Goal: Task Accomplishment & Management: Complete application form

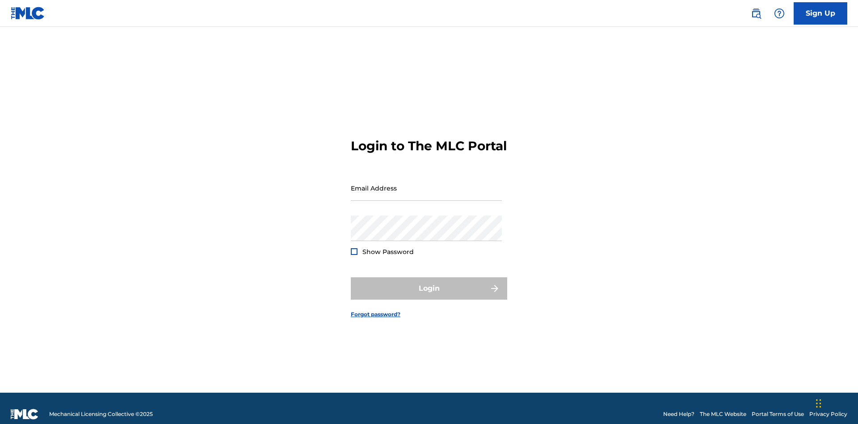
scroll to position [12, 0]
click at [426, 184] on input "Email Address" at bounding box center [426, 187] width 151 height 25
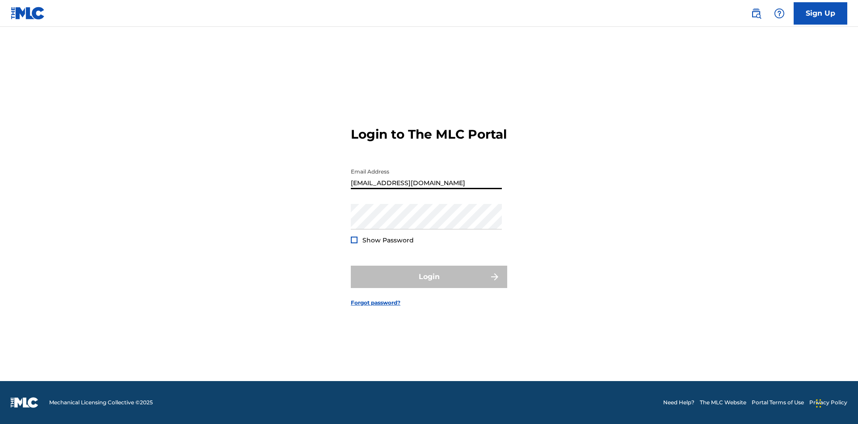
type input "[EMAIL_ADDRESS][DOMAIN_NAME]"
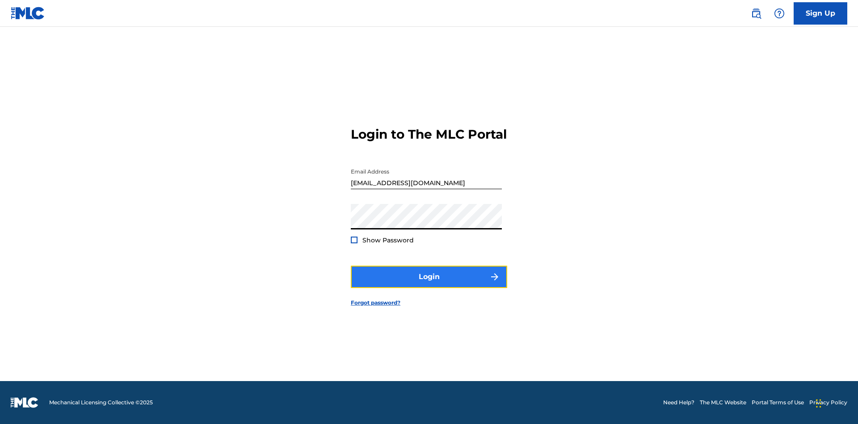
click at [429, 284] on button "Login" at bounding box center [429, 276] width 156 height 22
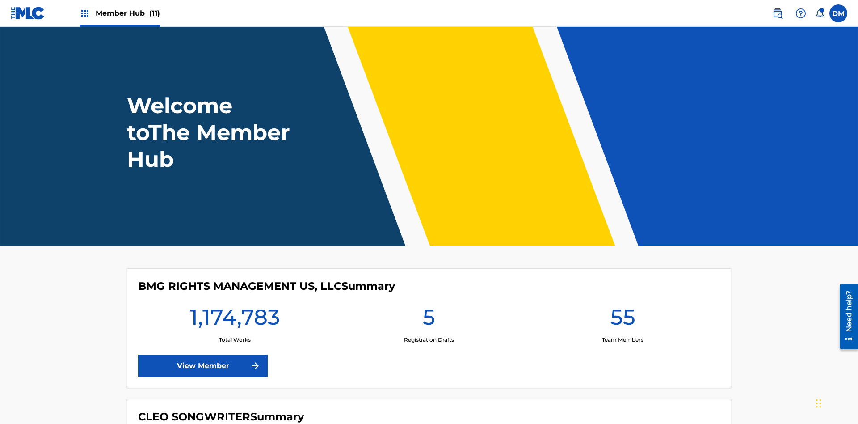
click at [127, 13] on span "Member Hub (11)" at bounding box center [128, 13] width 64 height 10
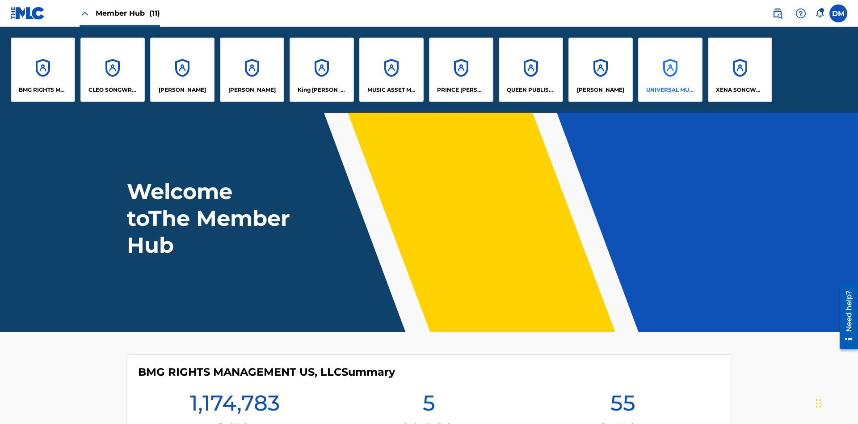
click at [670, 90] on p "UNIVERSAL MUSIC PUB GROUP" at bounding box center [670, 90] width 49 height 8
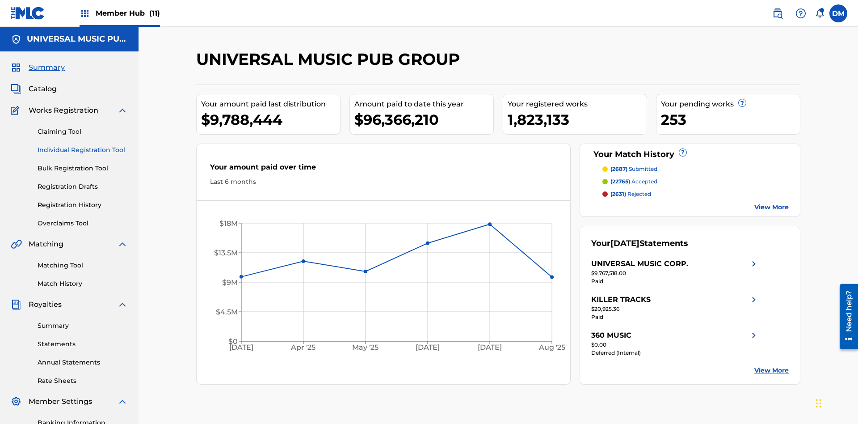
click at [83, 145] on link "Individual Registration Tool" at bounding box center [83, 149] width 90 height 9
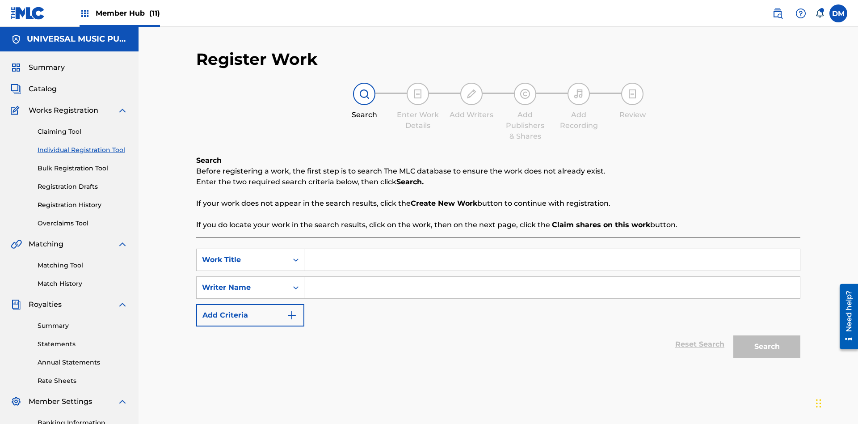
click at [552, 249] on input "Search Form" at bounding box center [552, 259] width 496 height 21
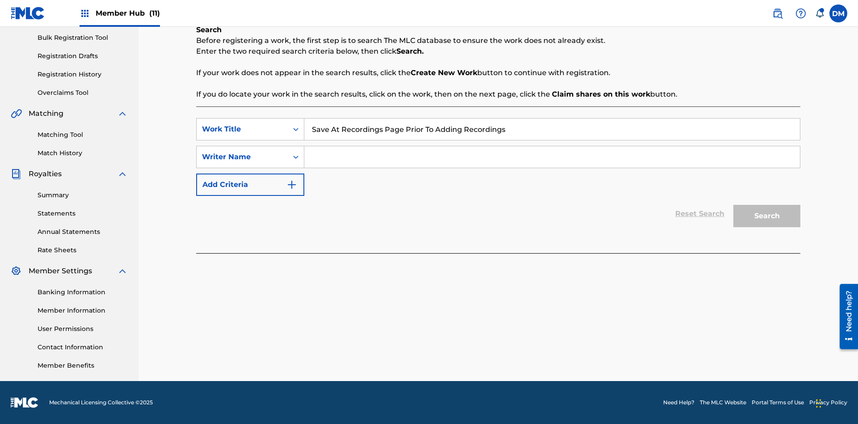
type input "Save At Recordings Page Prior To Adding Recordings"
click at [552, 157] on input "Search Form" at bounding box center [552, 156] width 496 height 21
type input "QWERTYUIOP"
click at [767, 216] on button "Search" at bounding box center [766, 216] width 67 height 22
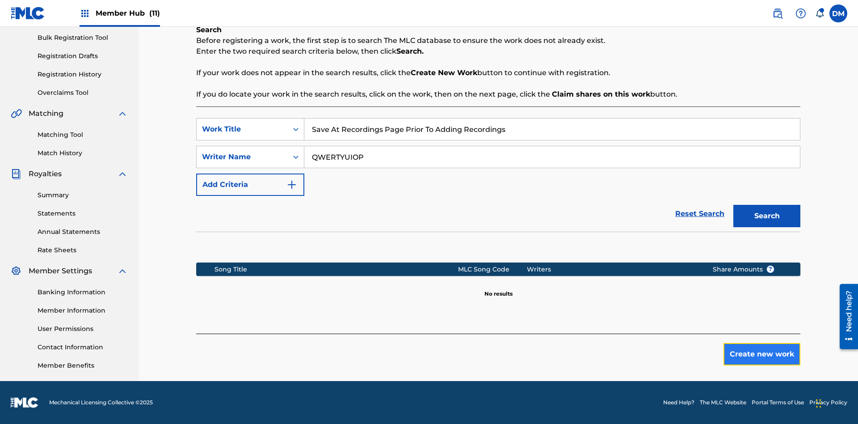
click at [762, 354] on button "Create new work" at bounding box center [761, 354] width 77 height 22
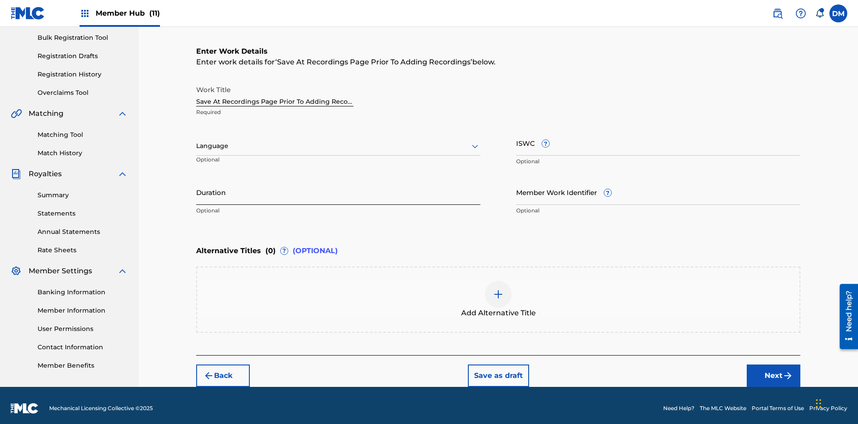
click at [338, 186] on input "Duration" at bounding box center [338, 191] width 284 height 25
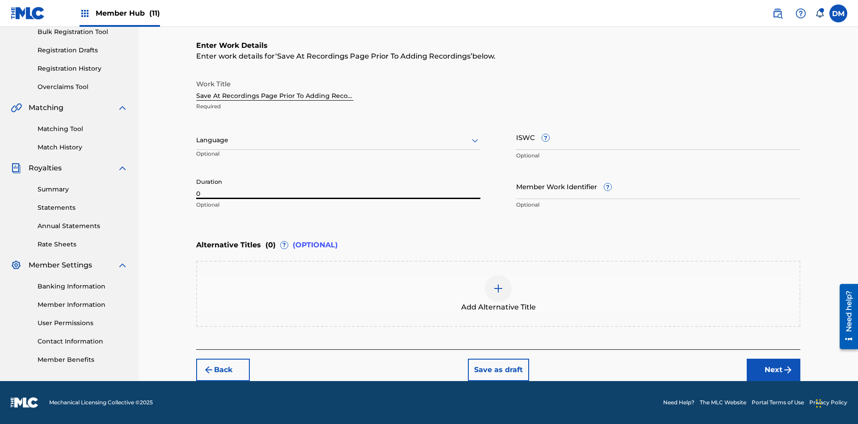
click at [338, 186] on input "0" at bounding box center [338, 185] width 284 height 25
type input "00:00"
click at [475, 140] on icon at bounding box center [475, 140] width 11 height 11
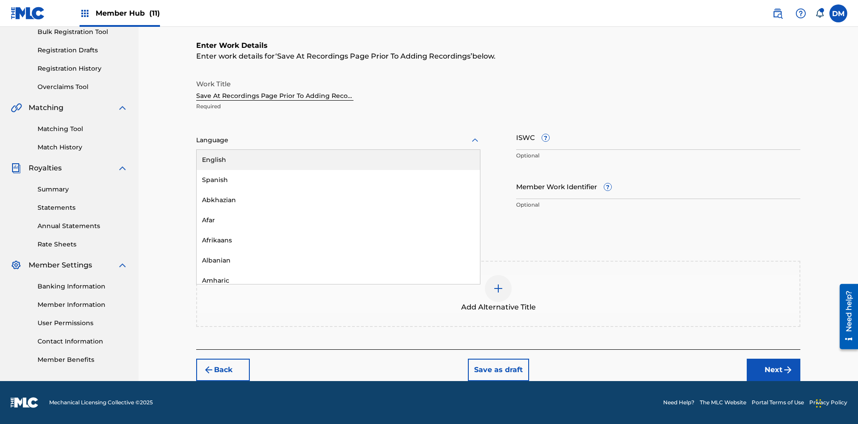
click at [338, 220] on div "Afar" at bounding box center [338, 220] width 283 height 20
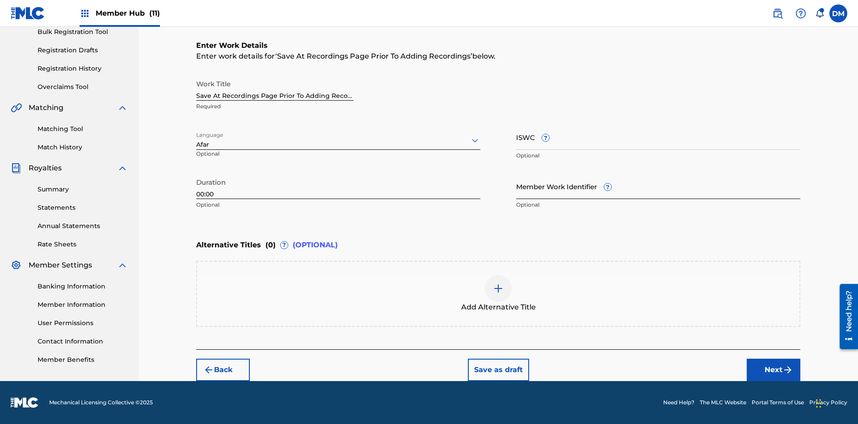
click at [658, 186] on input "Member Work Identifier ?" at bounding box center [658, 185] width 284 height 25
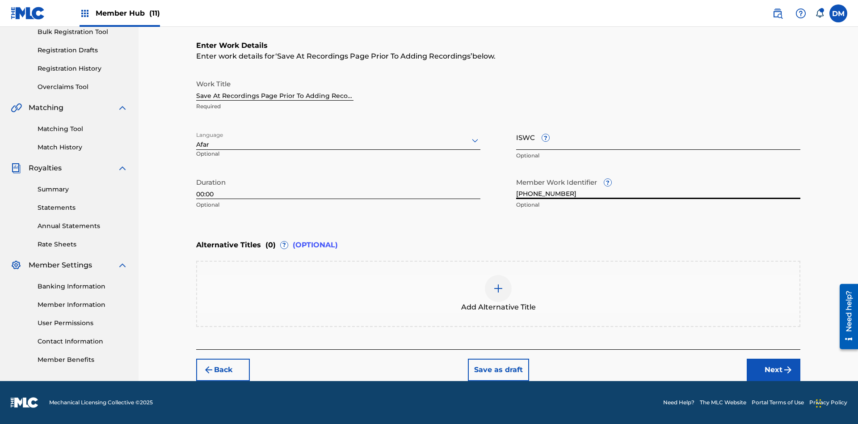
type input "[PHONE_NUMBER]"
click at [658, 137] on input "ISWC ?" at bounding box center [658, 136] width 284 height 25
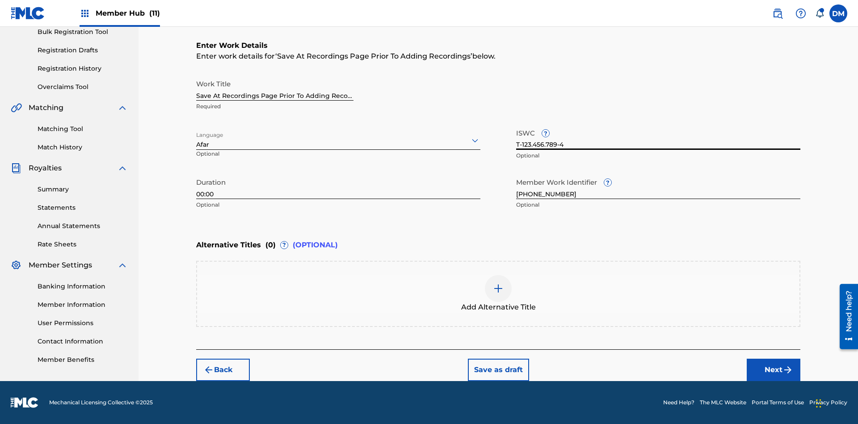
type input "T-123.456.789-4"
click at [498, 293] on img at bounding box center [498, 288] width 11 height 11
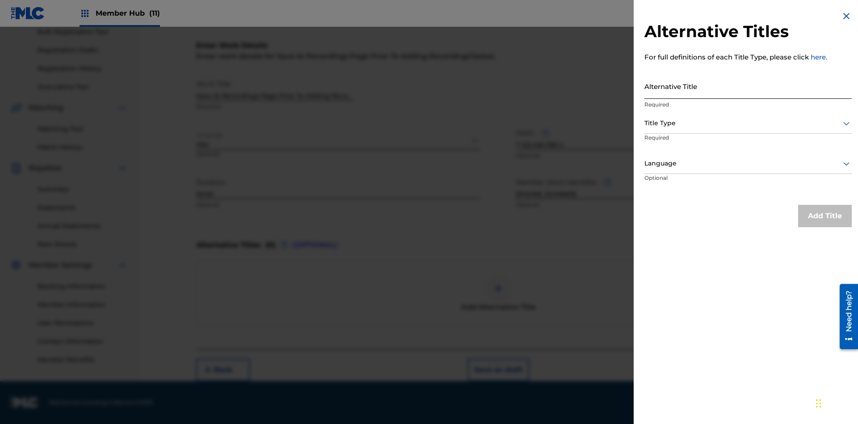
click at [748, 86] on input "Alternative Title" at bounding box center [747, 85] width 207 height 25
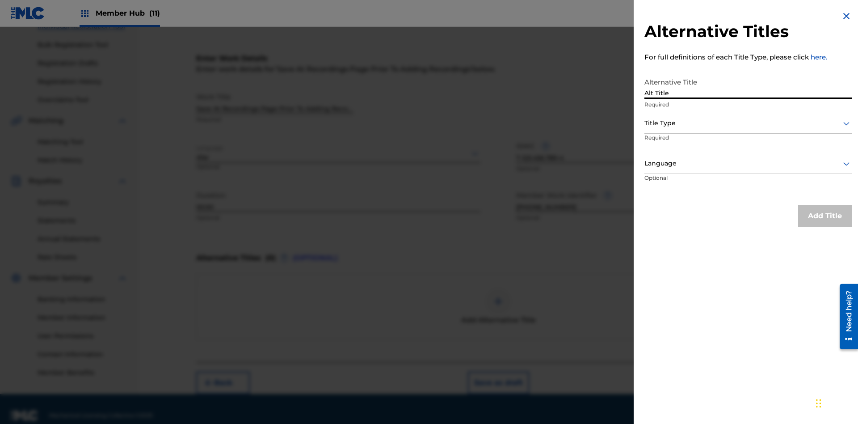
type input "Alt Title"
click at [748, 123] on div at bounding box center [747, 123] width 207 height 11
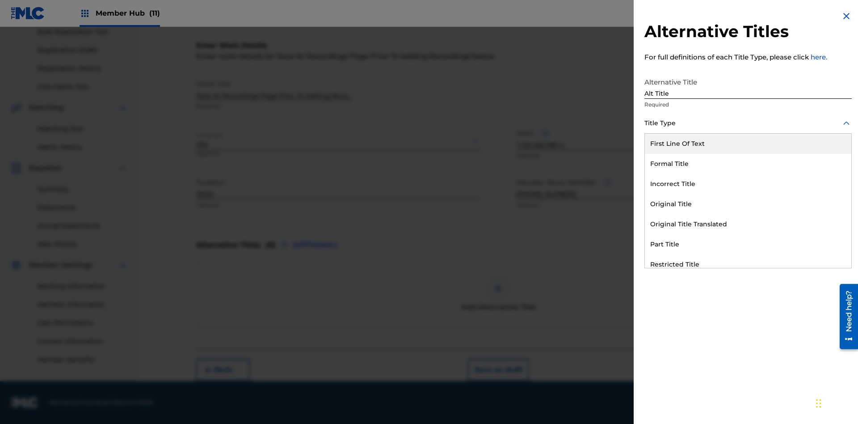
click at [748, 204] on div "Original Title" at bounding box center [748, 204] width 206 height 20
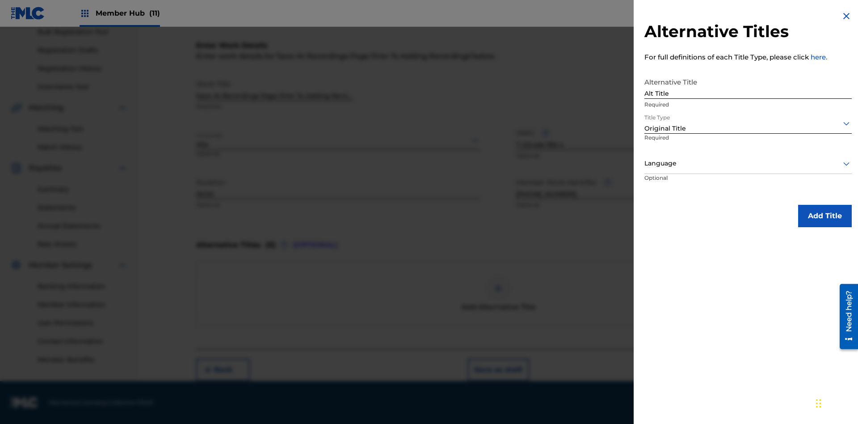
click at [748, 163] on div at bounding box center [747, 163] width 207 height 11
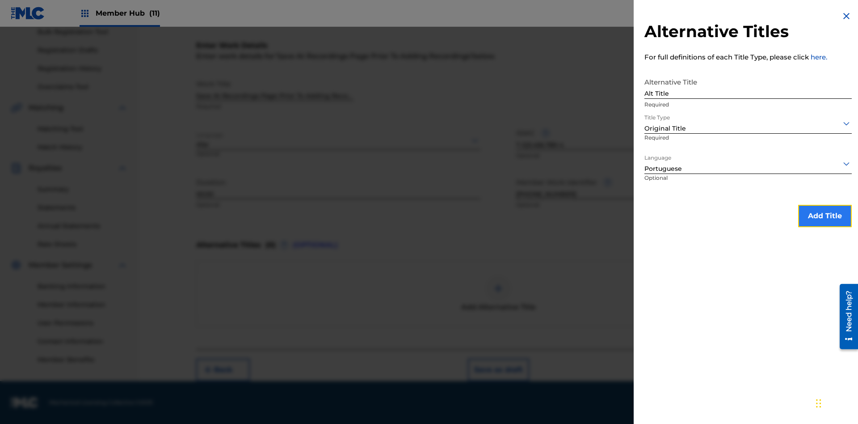
click at [825, 215] on button "Add Title" at bounding box center [825, 216] width 54 height 22
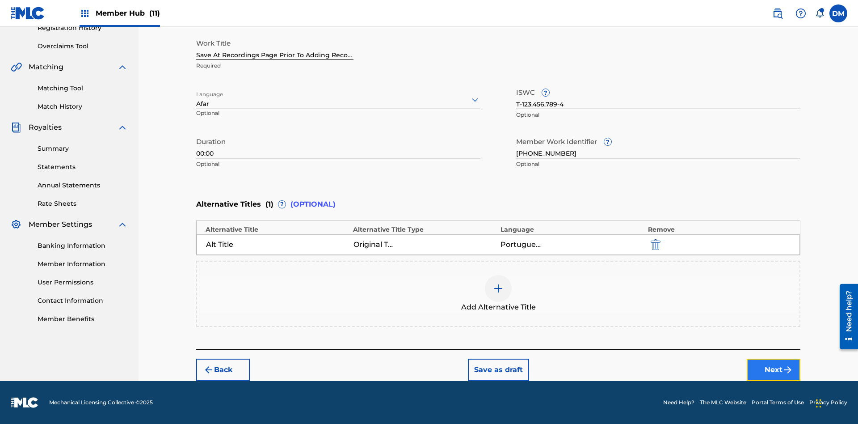
click at [774, 370] on button "Next" at bounding box center [774, 369] width 54 height 22
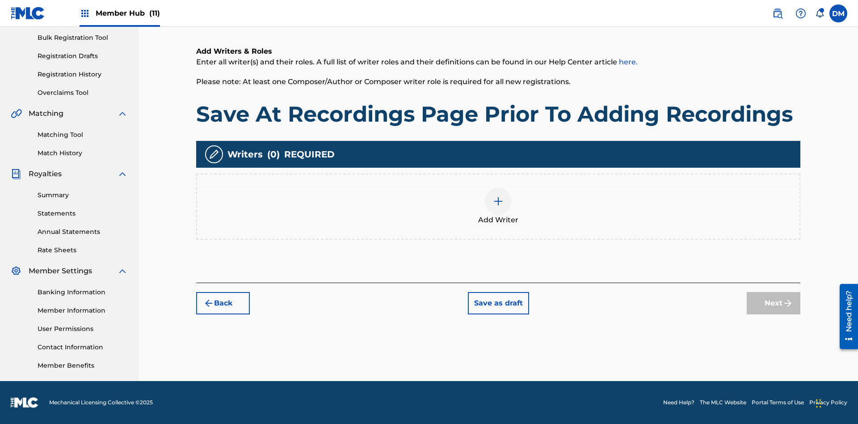
click at [498, 206] on img at bounding box center [498, 201] width 11 height 11
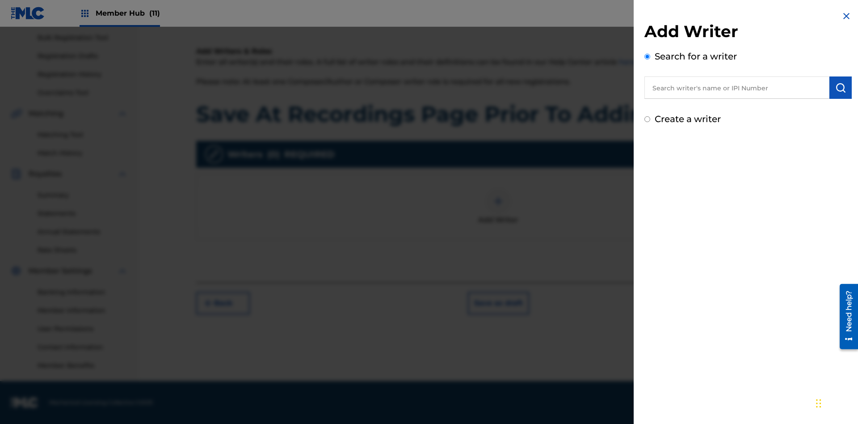
click at [737, 88] on input "text" at bounding box center [736, 87] width 185 height 22
type input "[PERSON_NAME]"
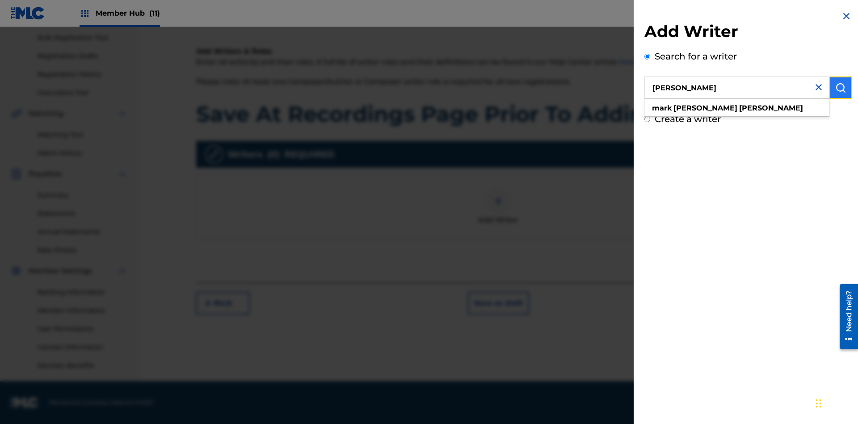
click at [841, 88] on img "submit" at bounding box center [840, 87] width 11 height 11
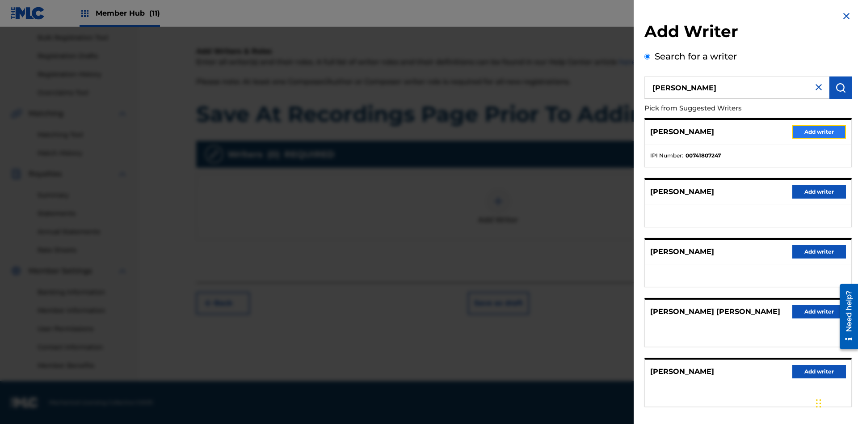
click at [819, 131] on button "Add writer" at bounding box center [819, 131] width 54 height 13
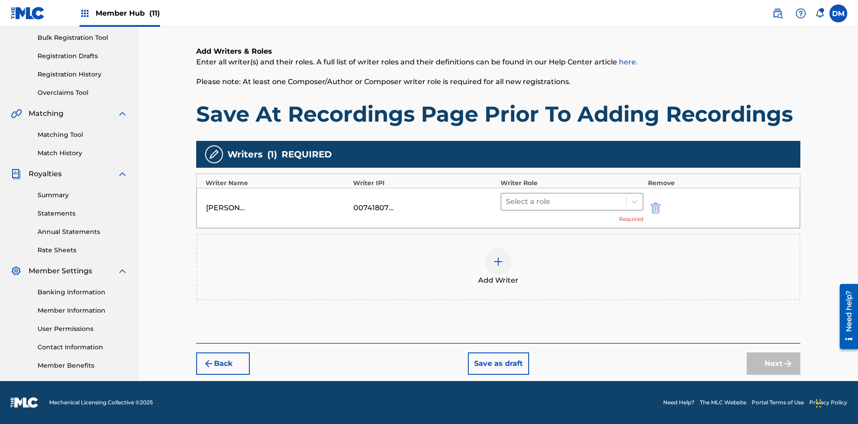
click at [507, 201] on input "text" at bounding box center [507, 201] width 2 height 11
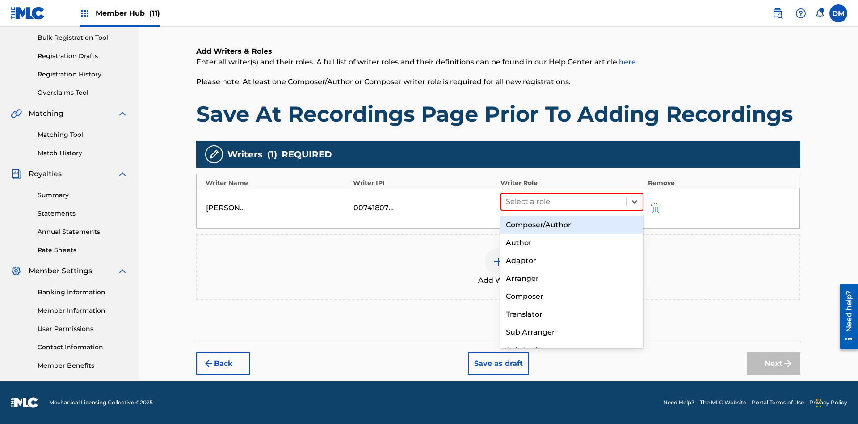
click at [572, 296] on div "Composer" at bounding box center [571, 296] width 143 height 18
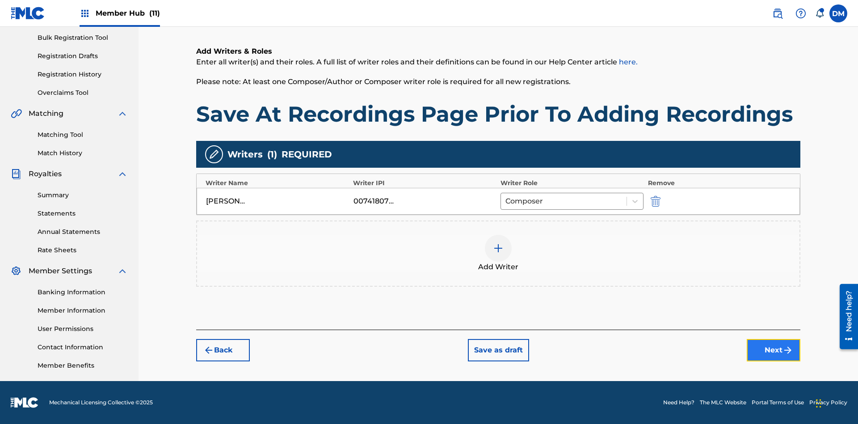
click at [774, 350] on button "Next" at bounding box center [774, 350] width 54 height 22
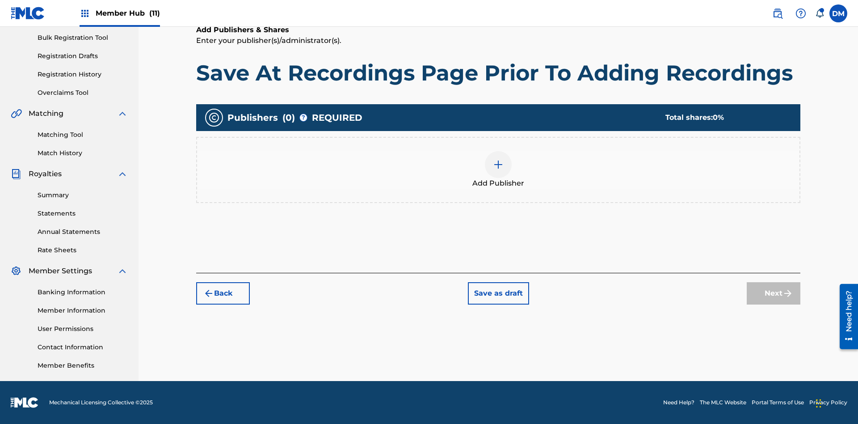
click at [498, 164] on img at bounding box center [498, 164] width 11 height 11
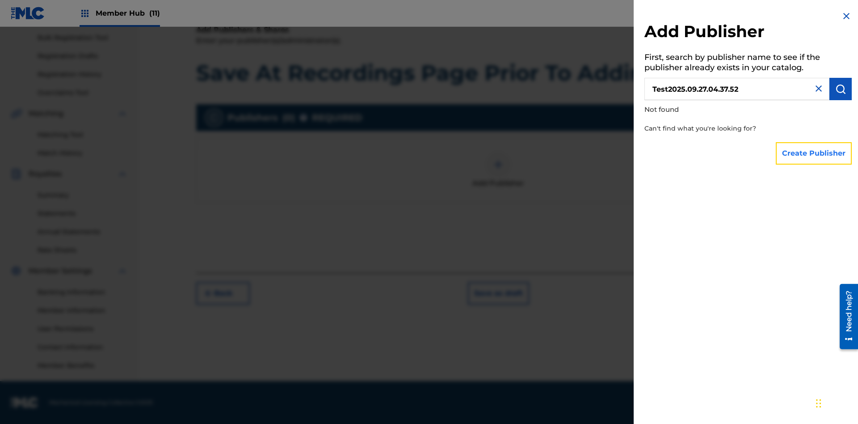
click at [814, 153] on button "Create Publisher" at bounding box center [814, 153] width 76 height 22
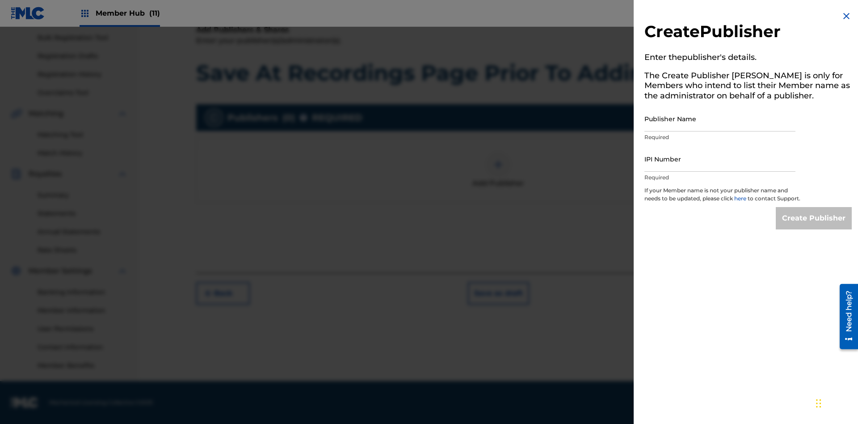
click at [720, 118] on input "Publisher Name" at bounding box center [719, 118] width 151 height 25
click at [720, 159] on input "IPI Number" at bounding box center [719, 158] width 151 height 25
click at [814, 226] on input "Create Publisher" at bounding box center [814, 218] width 76 height 22
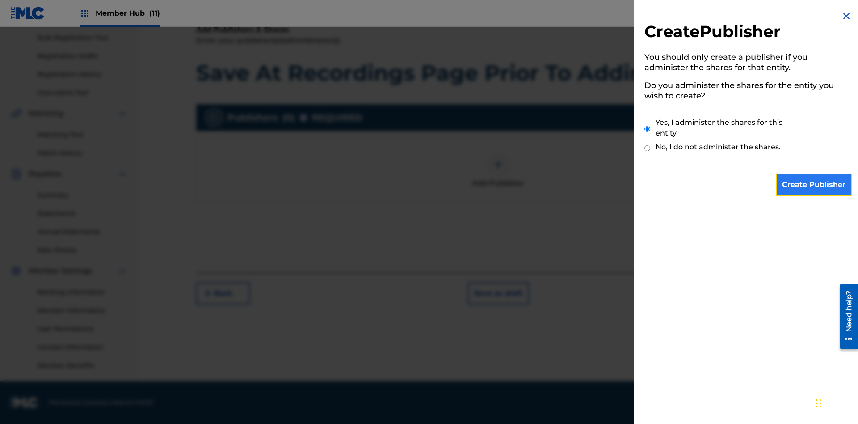
click at [814, 185] on input "Create Publisher" at bounding box center [814, 184] width 76 height 22
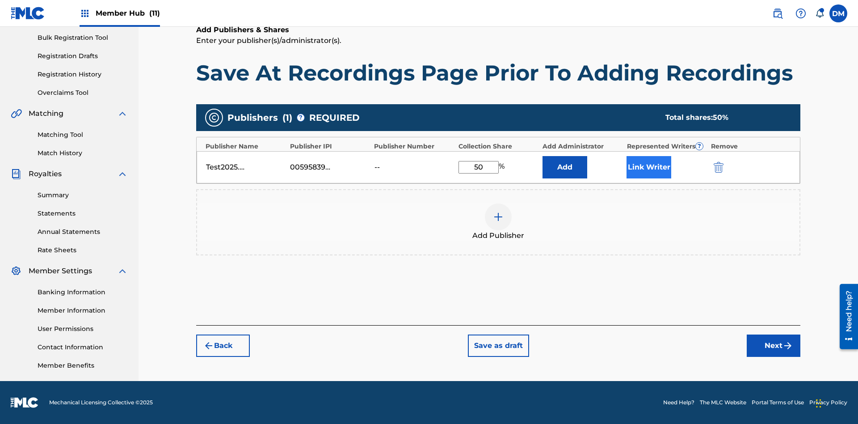
type input "50"
click at [649, 167] on button "Link Writer" at bounding box center [649, 167] width 45 height 22
click at [649, 178] on button "Link Writer" at bounding box center [649, 167] width 45 height 22
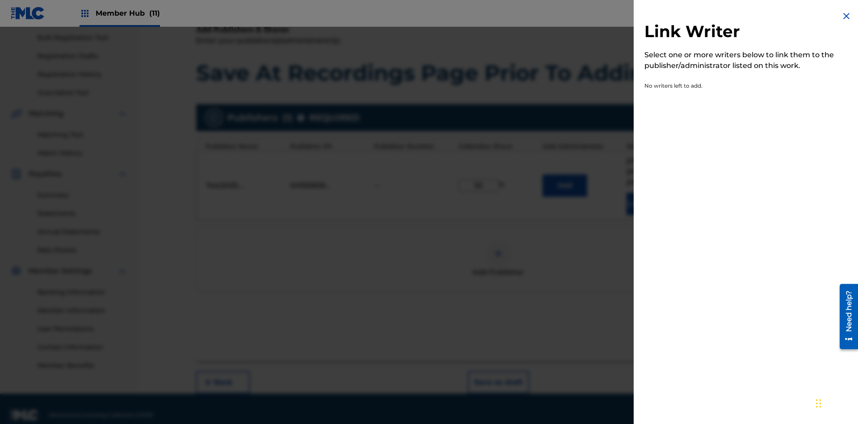
click at [846, 16] on img at bounding box center [846, 16] width 11 height 11
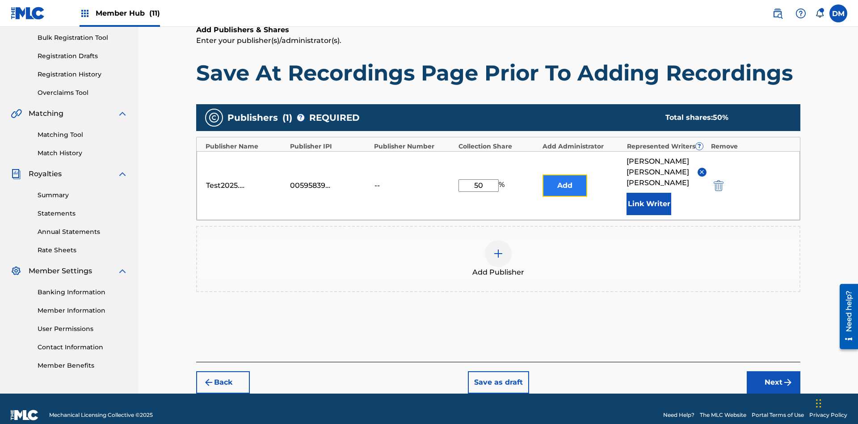
click at [565, 178] on button "Add" at bounding box center [565, 185] width 45 height 22
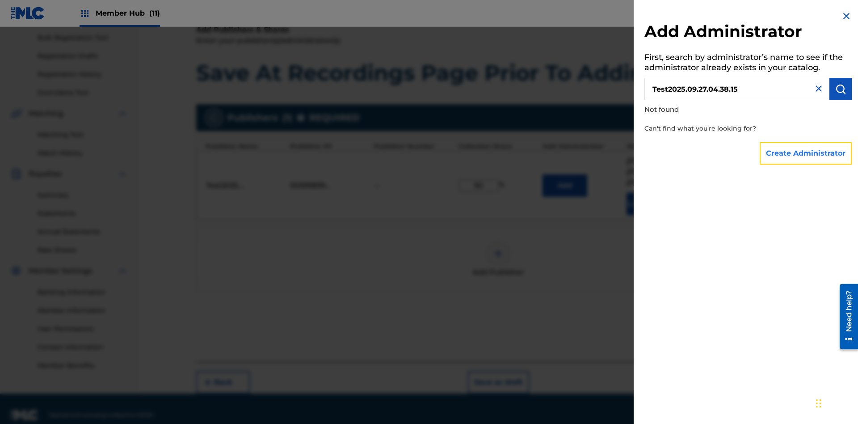
click at [806, 153] on button "Create Administrator" at bounding box center [806, 153] width 92 height 22
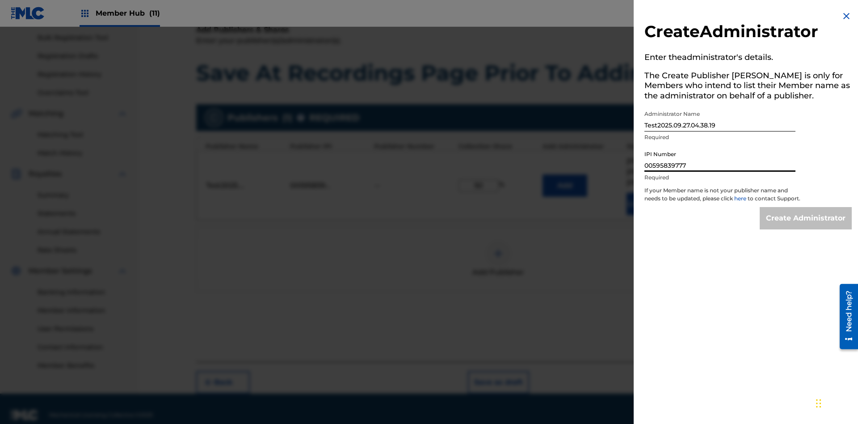
type input "00595839777"
click at [806, 226] on input "Create Administrator" at bounding box center [806, 218] width 92 height 22
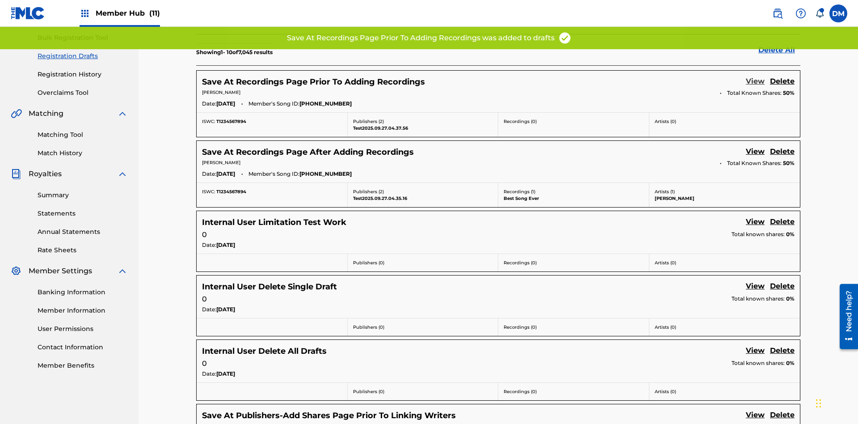
click at [755, 76] on link "View" at bounding box center [755, 82] width 19 height 12
